Goal: Navigation & Orientation: Find specific page/section

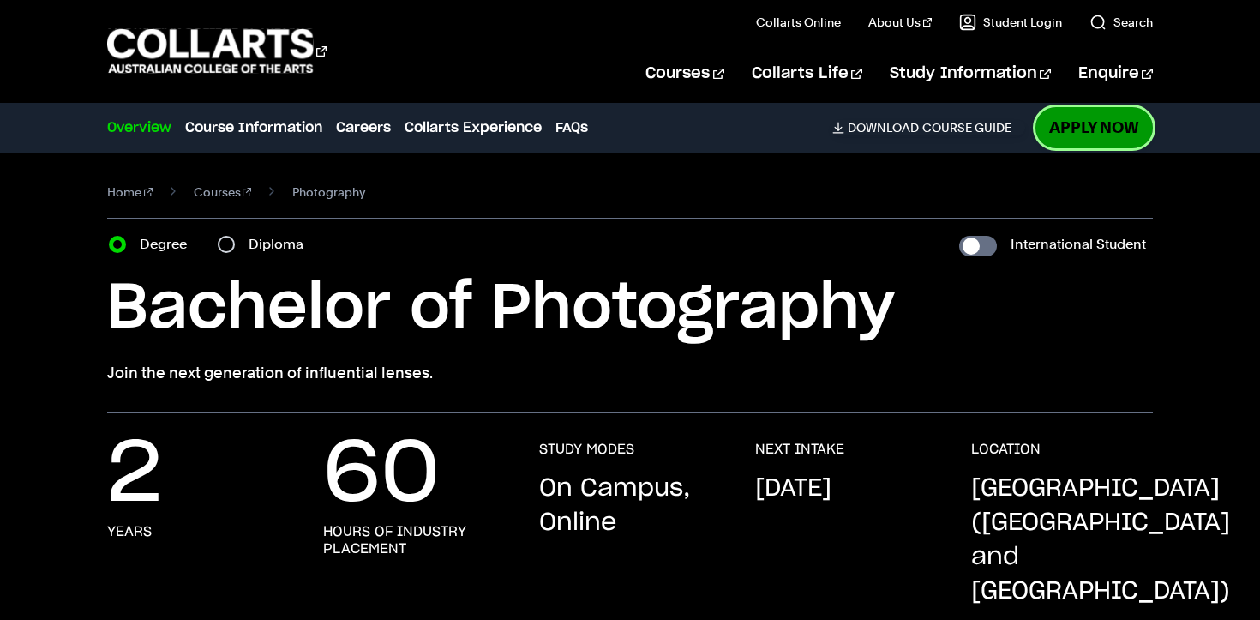
click at [1078, 122] on link "Apply Now" at bounding box center [1093, 127] width 117 height 40
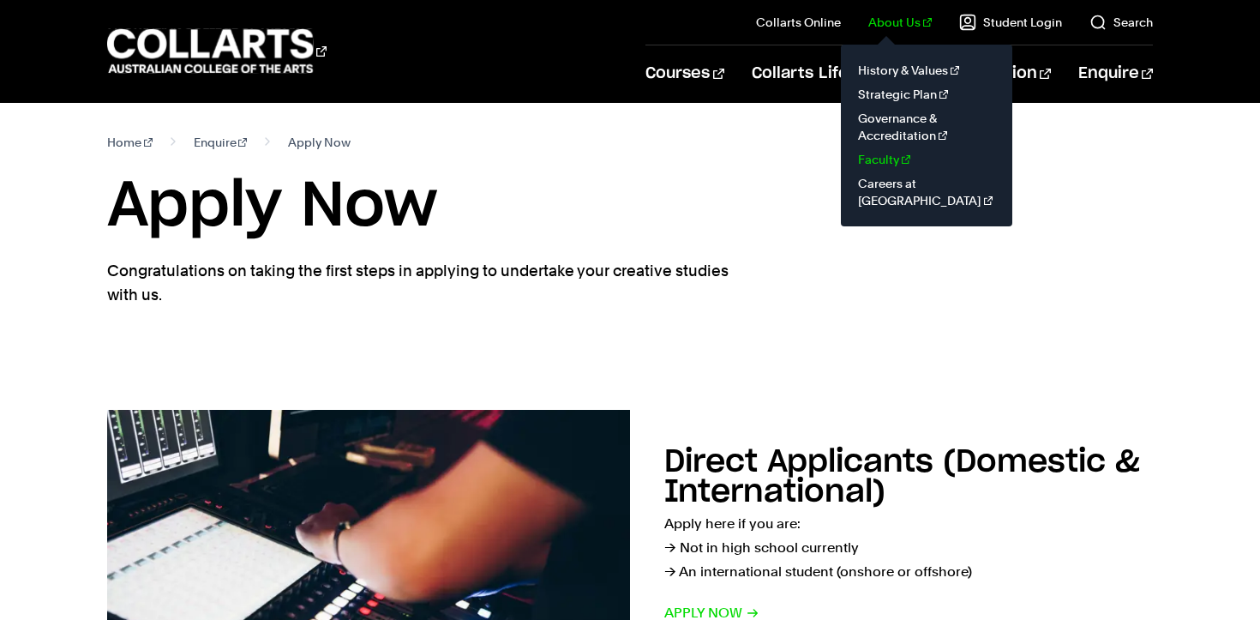
click at [906, 159] on link "Faculty" at bounding box center [927, 159] width 144 height 24
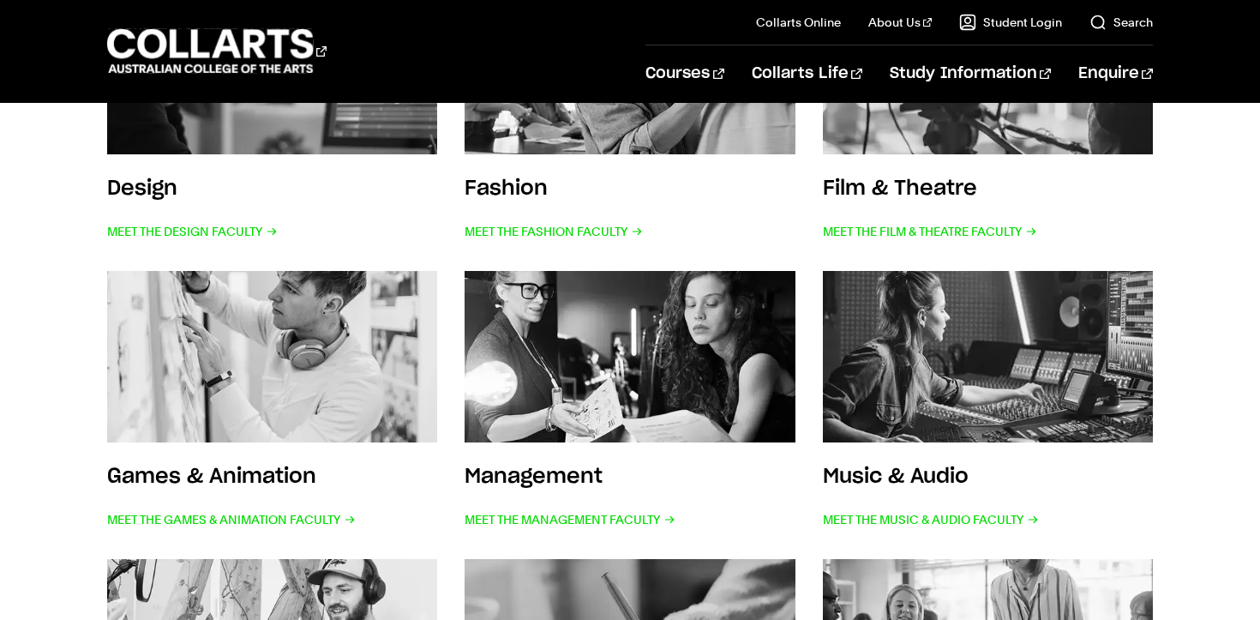
scroll to position [559, 0]
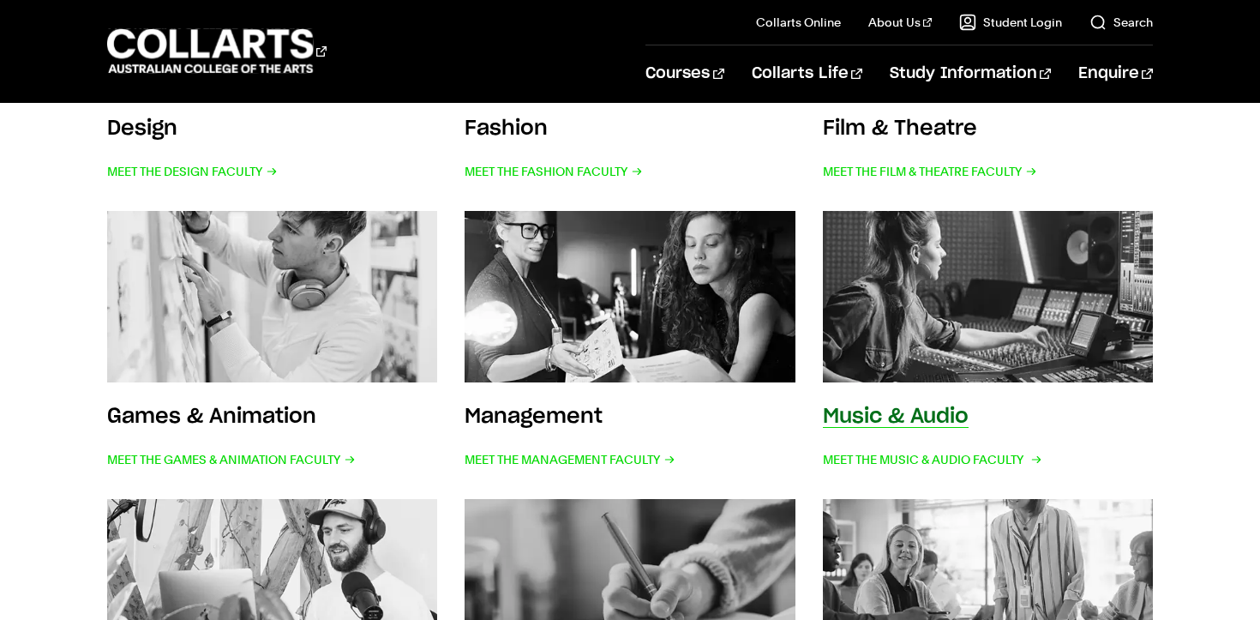
click at [924, 291] on img at bounding box center [987, 296] width 363 height 189
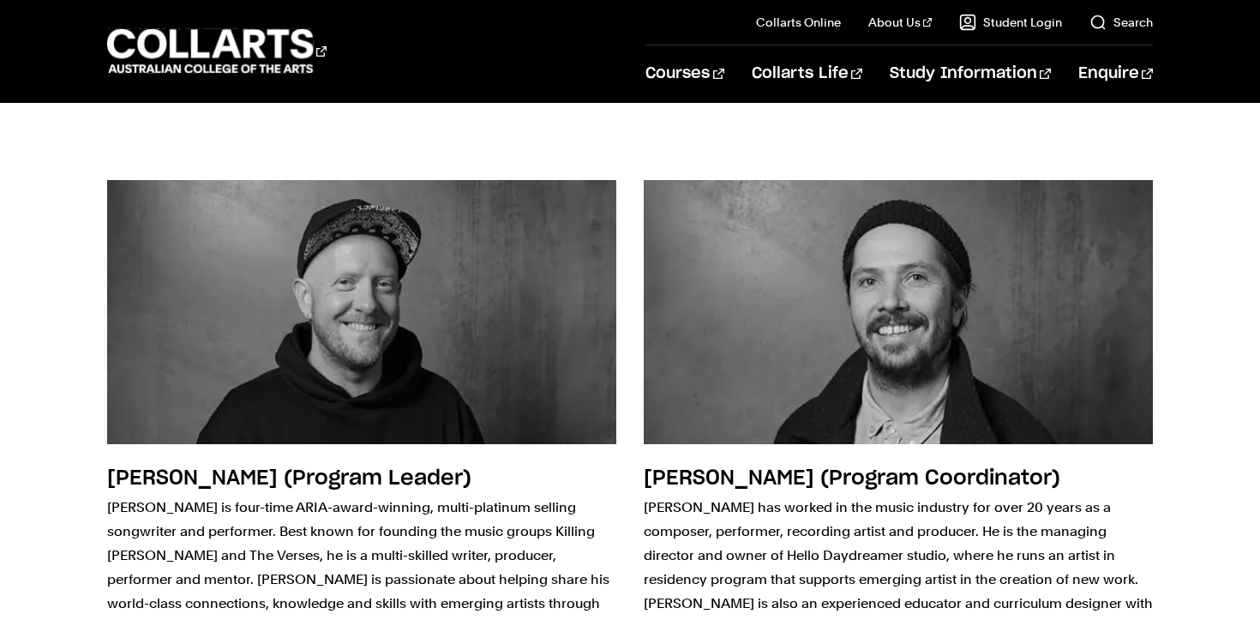
scroll to position [1731, 0]
